Goal: Answer question/provide support

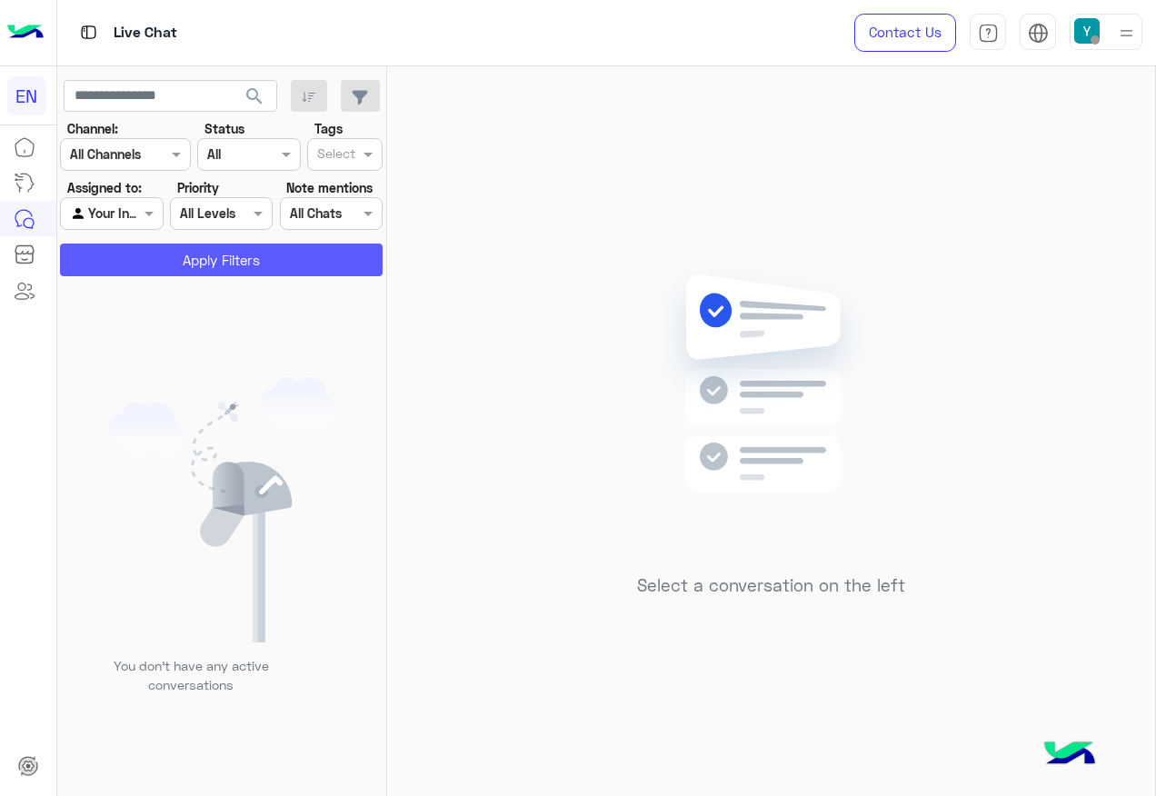
click at [186, 259] on button "Apply Filters" at bounding box center [221, 259] width 323 height 33
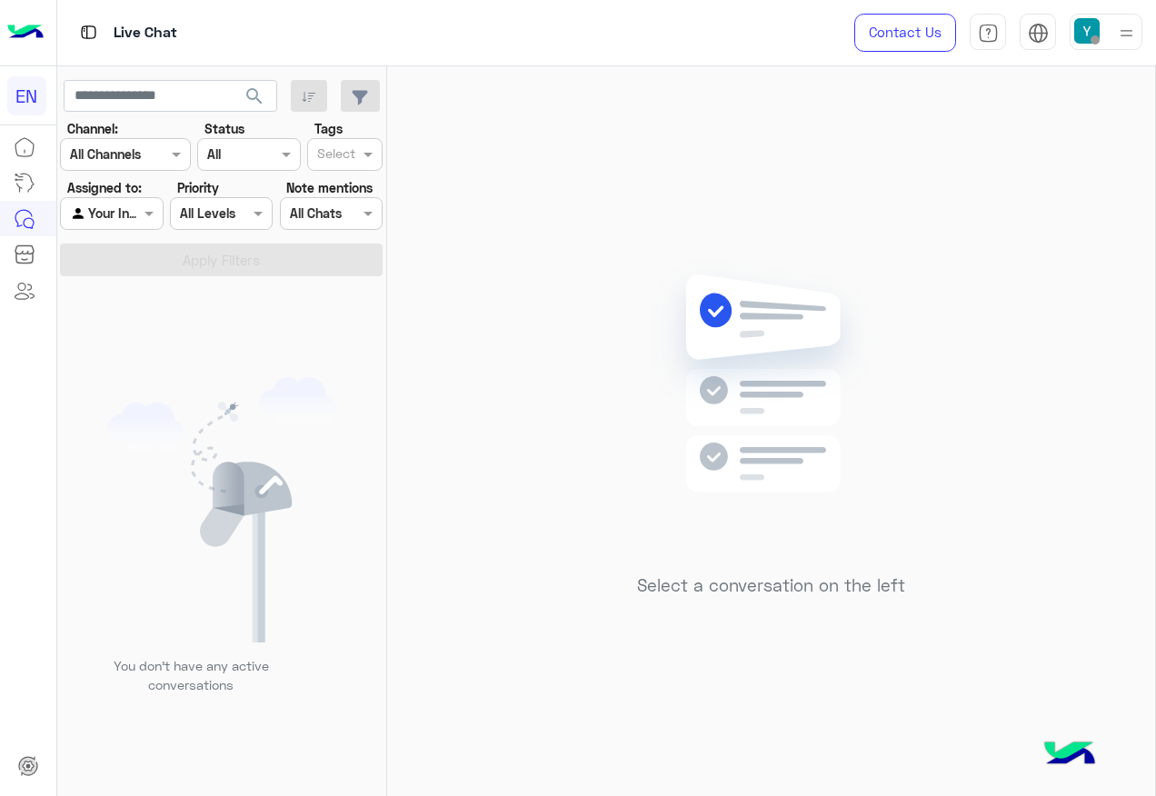
click at [120, 210] on div at bounding box center [111, 213] width 101 height 21
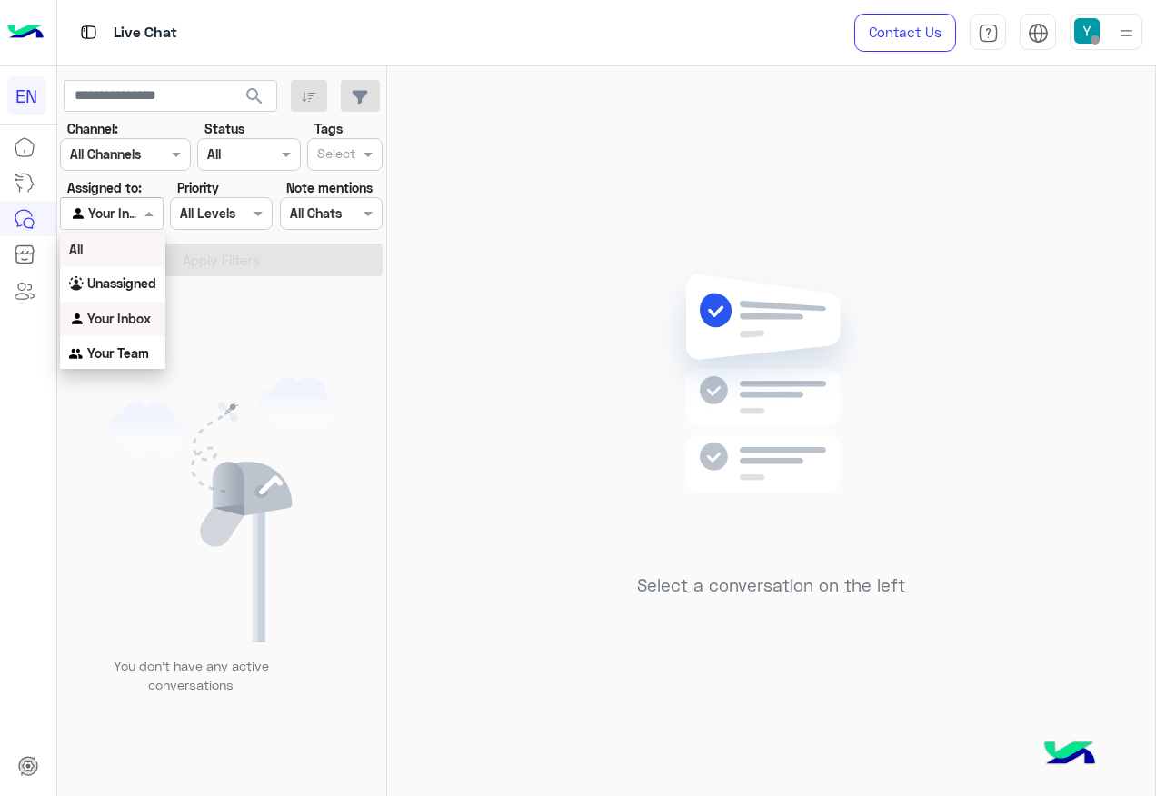
click at [140, 246] on div "All" at bounding box center [112, 250] width 105 height 34
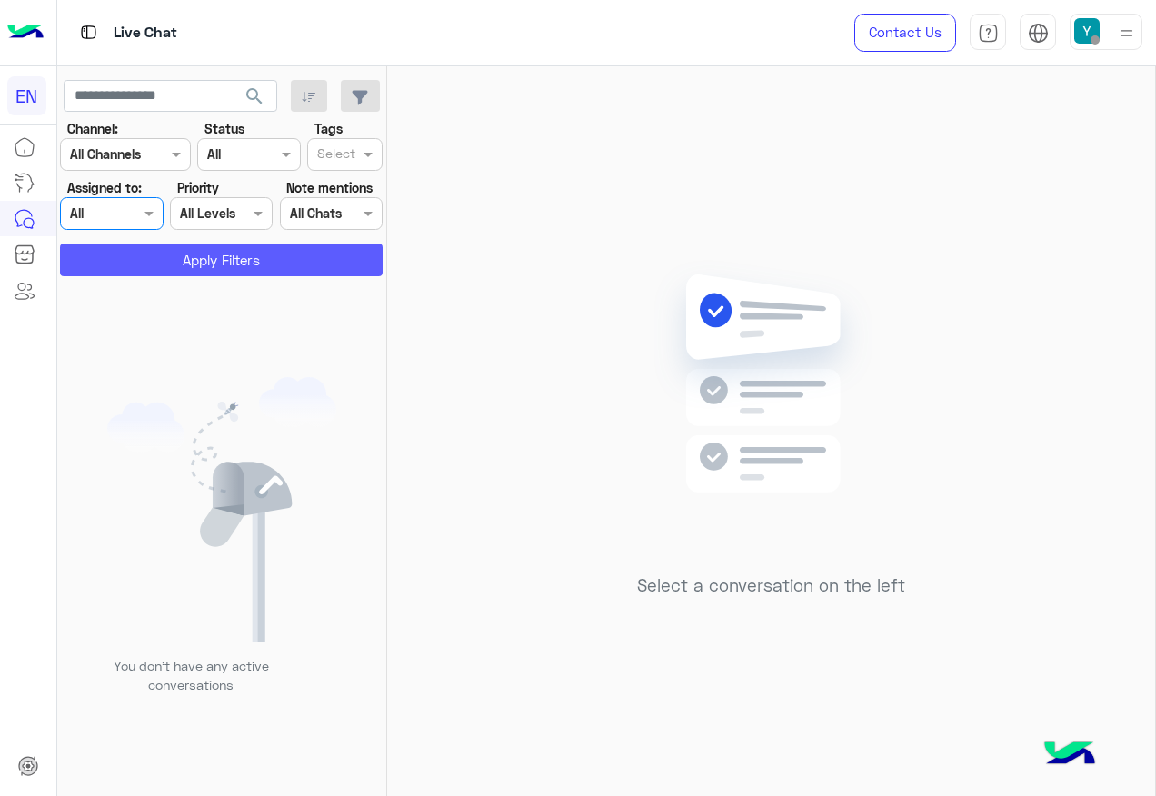
click at [140, 246] on button "Apply Filters" at bounding box center [221, 259] width 323 height 33
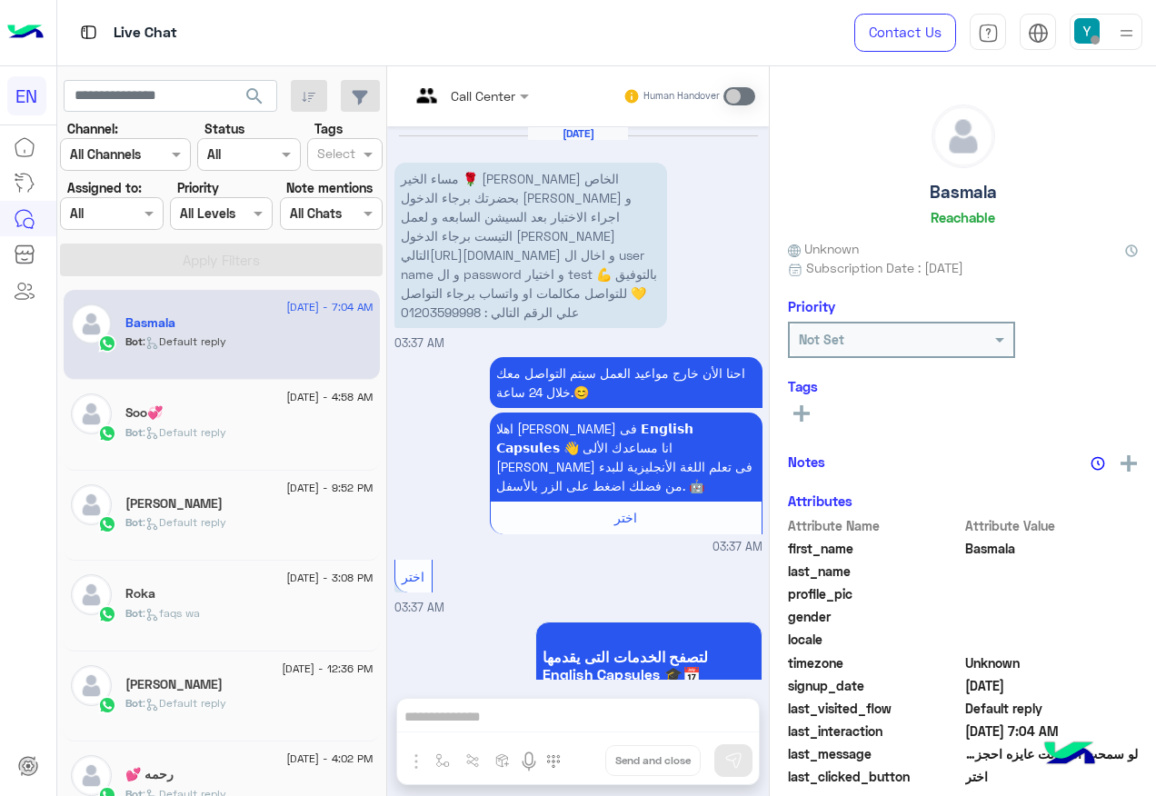
scroll to position [1185, 0]
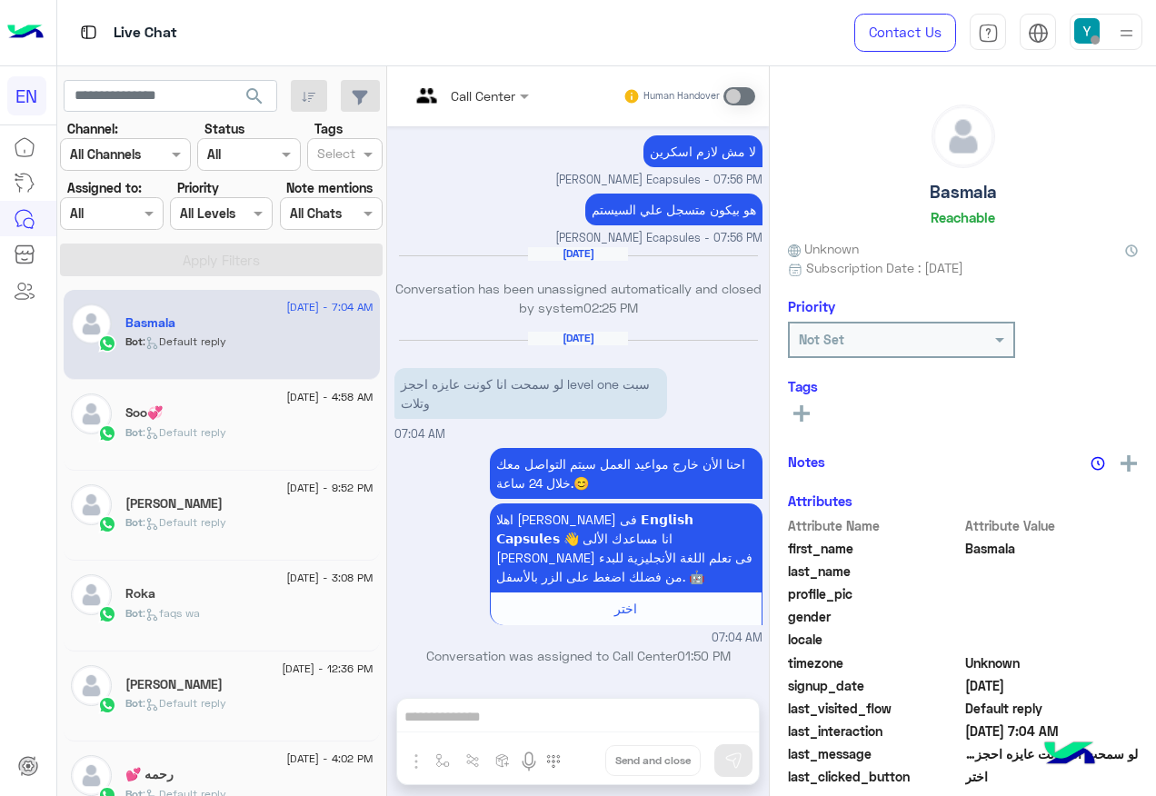
click at [134, 220] on div at bounding box center [111, 213] width 101 height 21
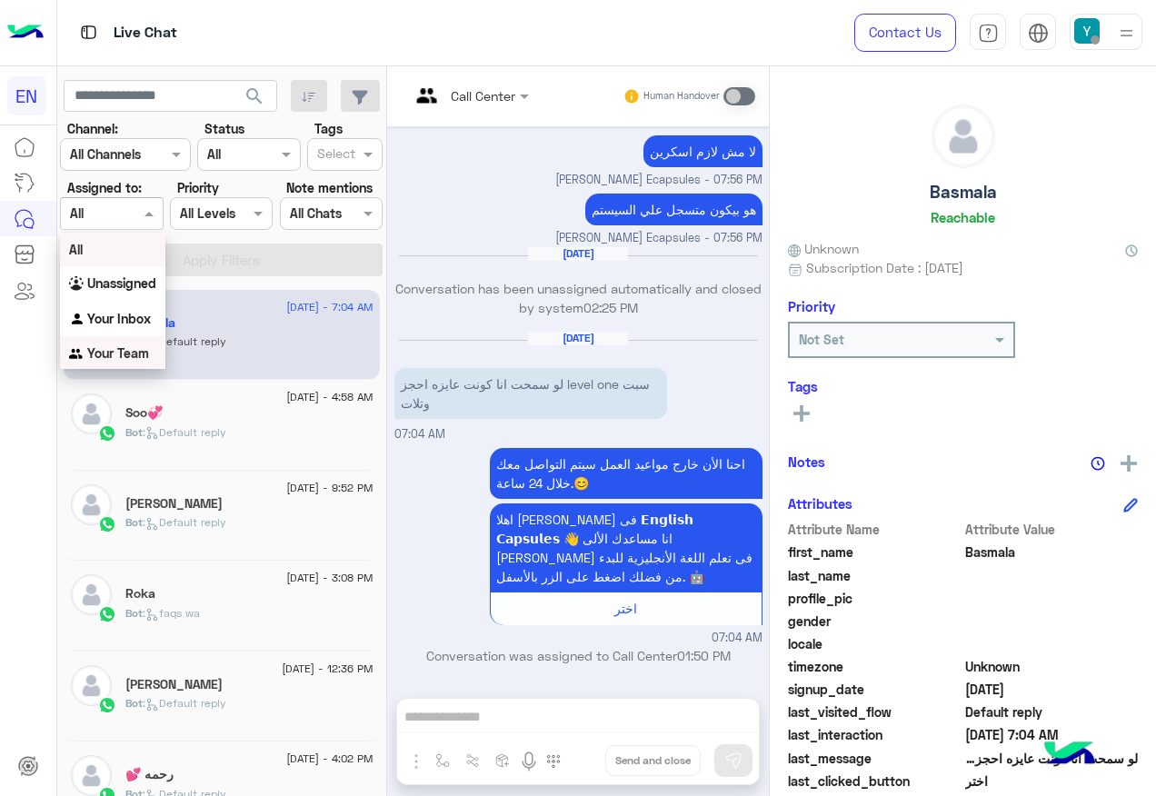
click at [142, 359] on b "Your Team" at bounding box center [118, 352] width 62 height 15
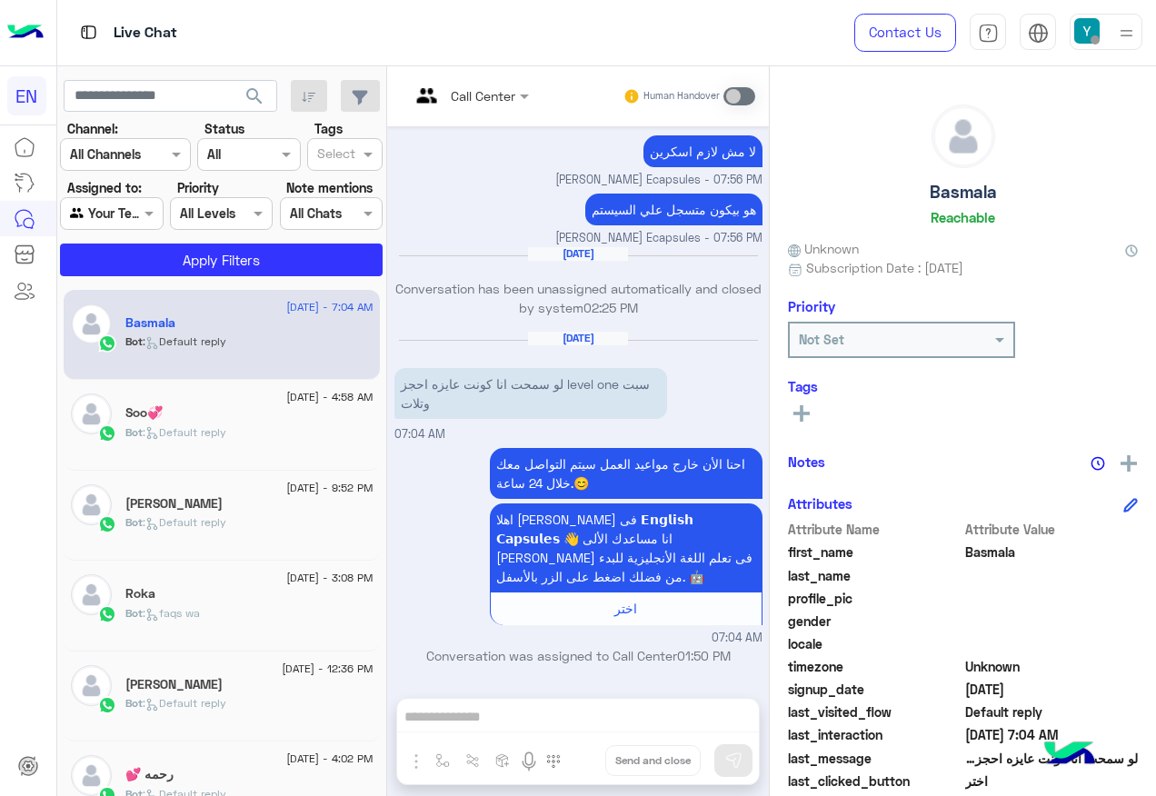
click at [168, 278] on app-inbox-users-filters "search Channel: Channel All Channels Status Channel All Tags Select Assigned to…" at bounding box center [222, 174] width 330 height 217
click at [169, 264] on button "Apply Filters" at bounding box center [221, 259] width 323 height 33
